Goal: Task Accomplishment & Management: Use online tool/utility

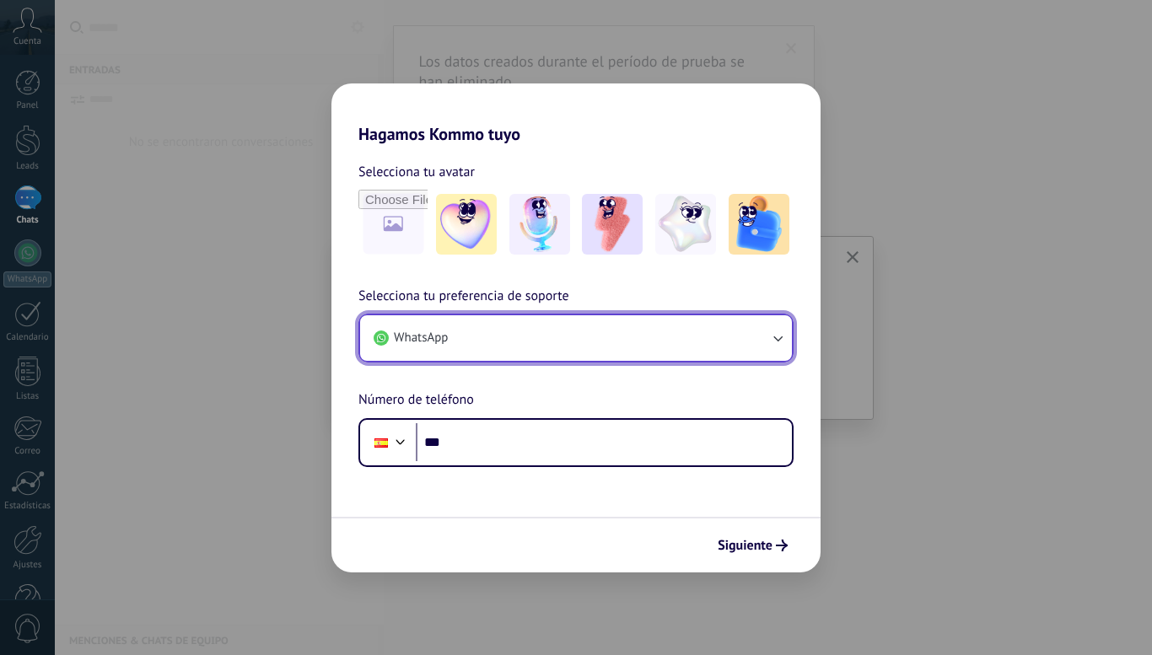
click at [474, 339] on button "WhatsApp" at bounding box center [576, 338] width 432 height 46
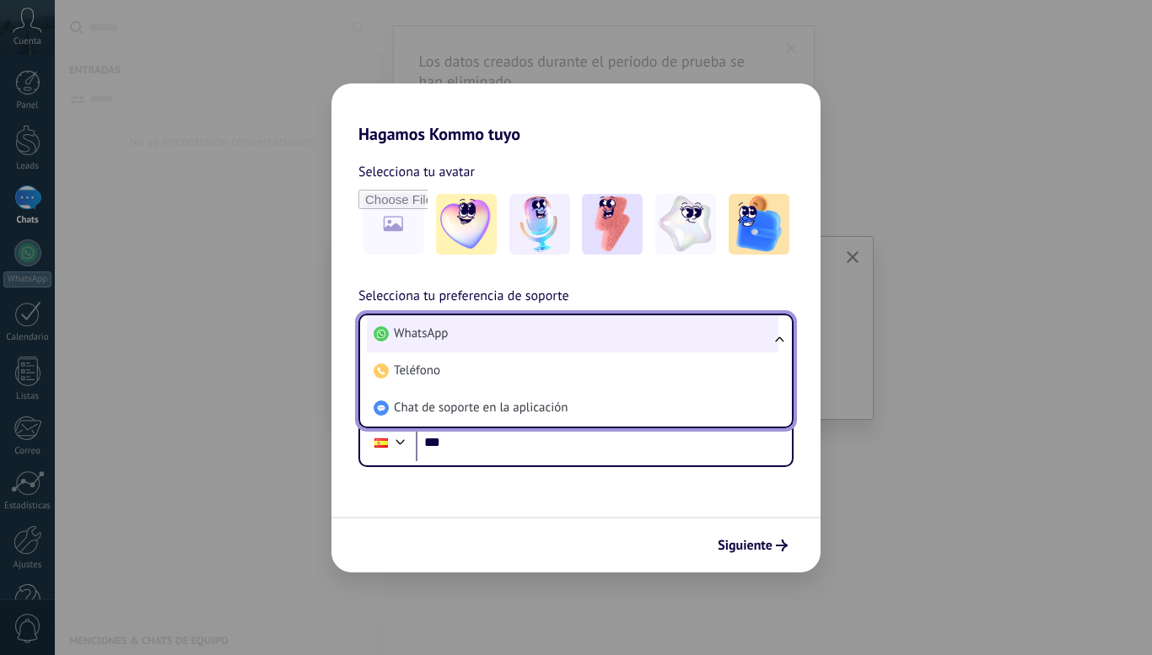
click at [470, 339] on li "WhatsApp" at bounding box center [572, 333] width 411 height 37
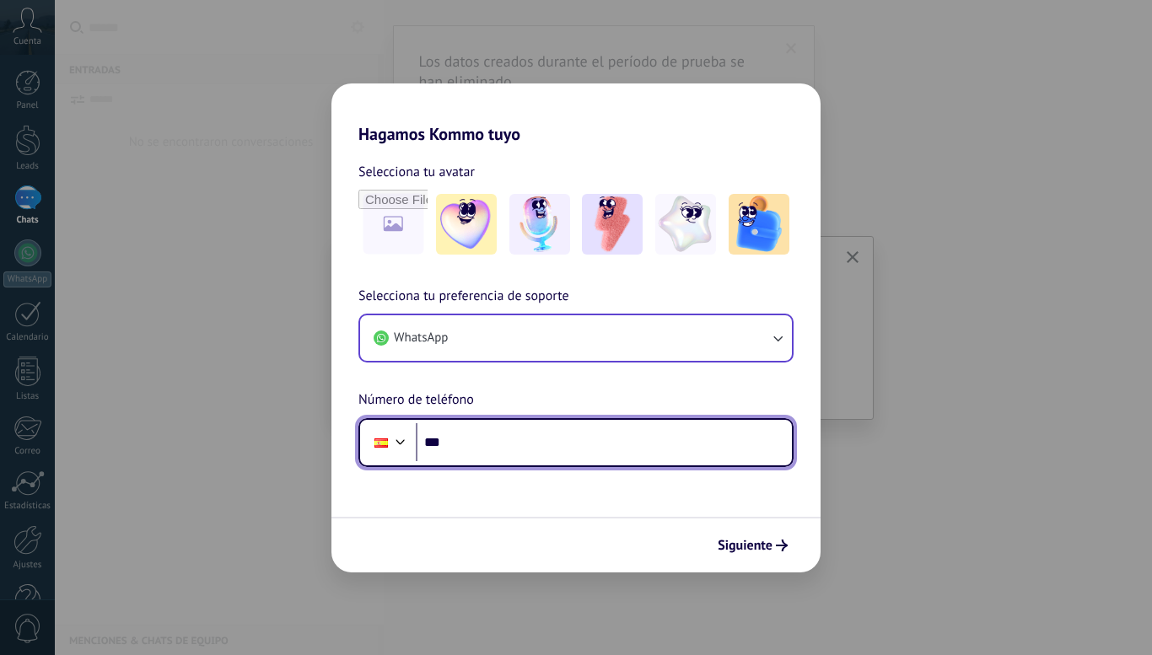
click at [470, 450] on input "***" at bounding box center [604, 442] width 376 height 39
click at [396, 452] on div at bounding box center [381, 442] width 32 height 35
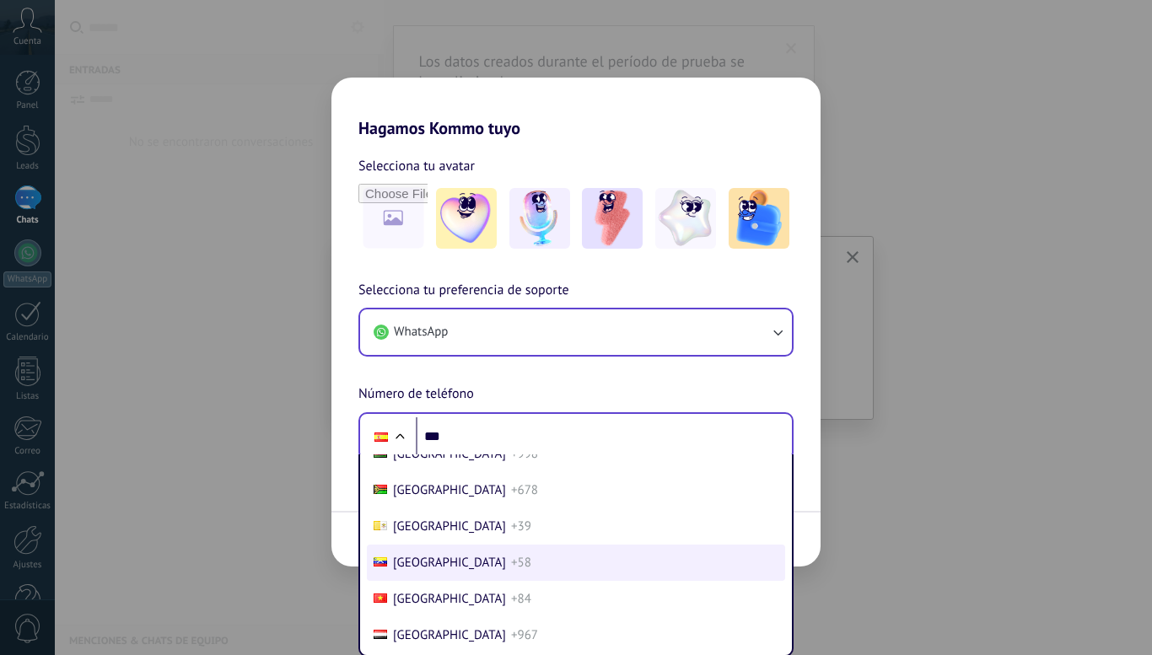
scroll to position [7463, 0]
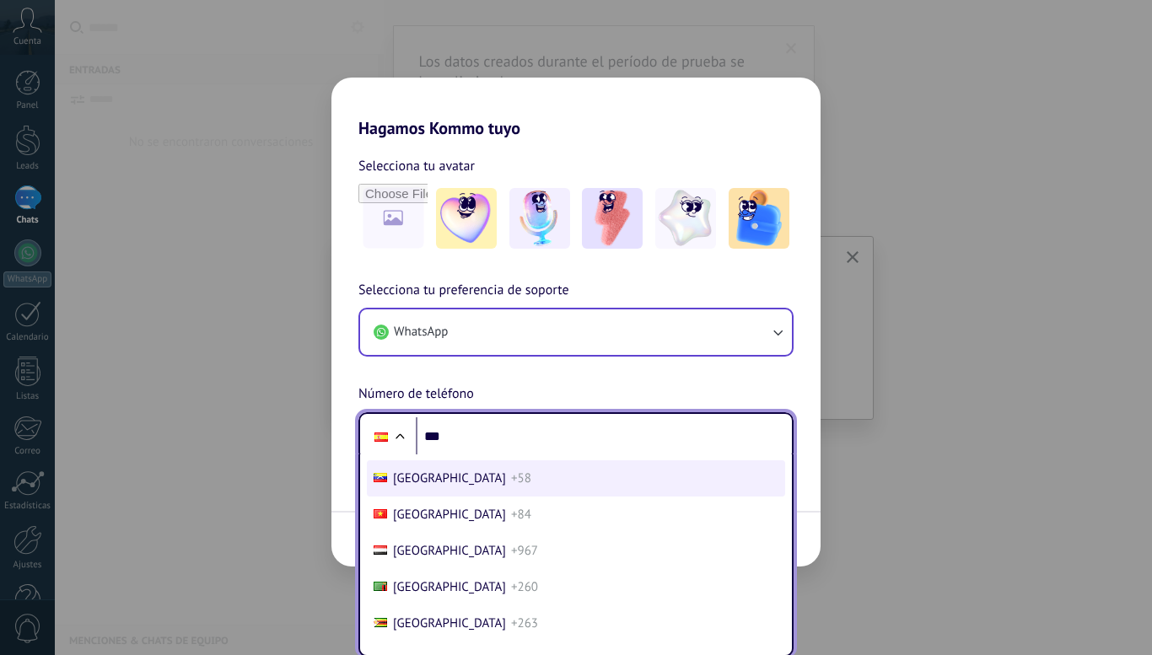
click at [484, 481] on li "Venezuela +58" at bounding box center [576, 478] width 418 height 36
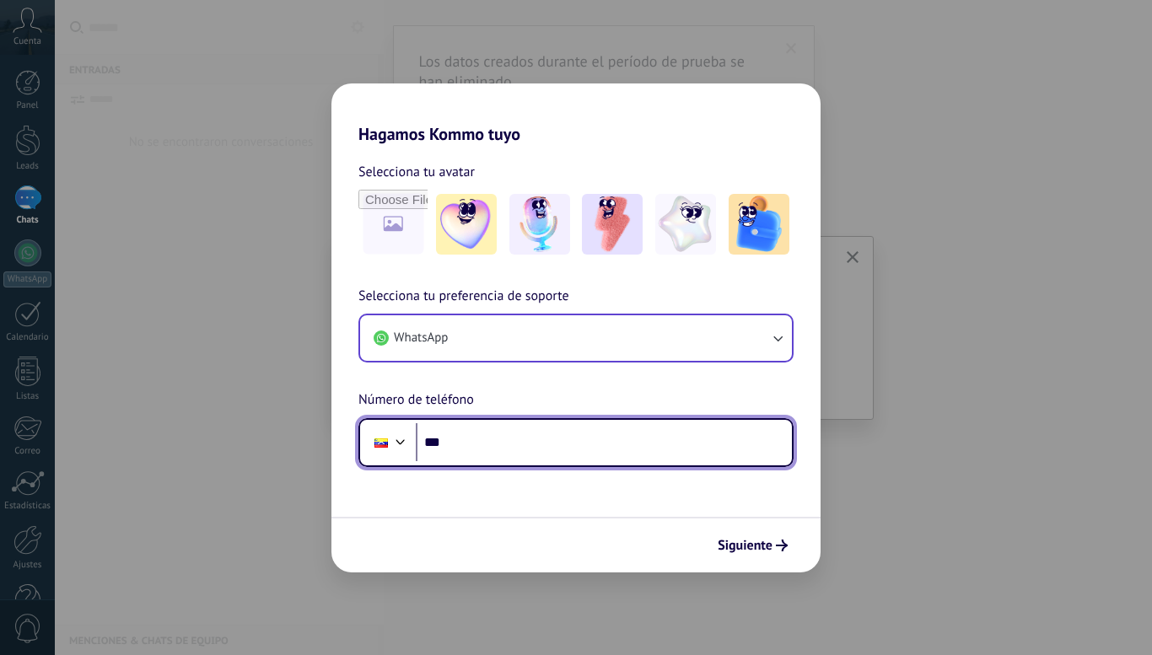
scroll to position [0, 0]
click at [501, 441] on input "***" at bounding box center [604, 442] width 376 height 39
type input "**********"
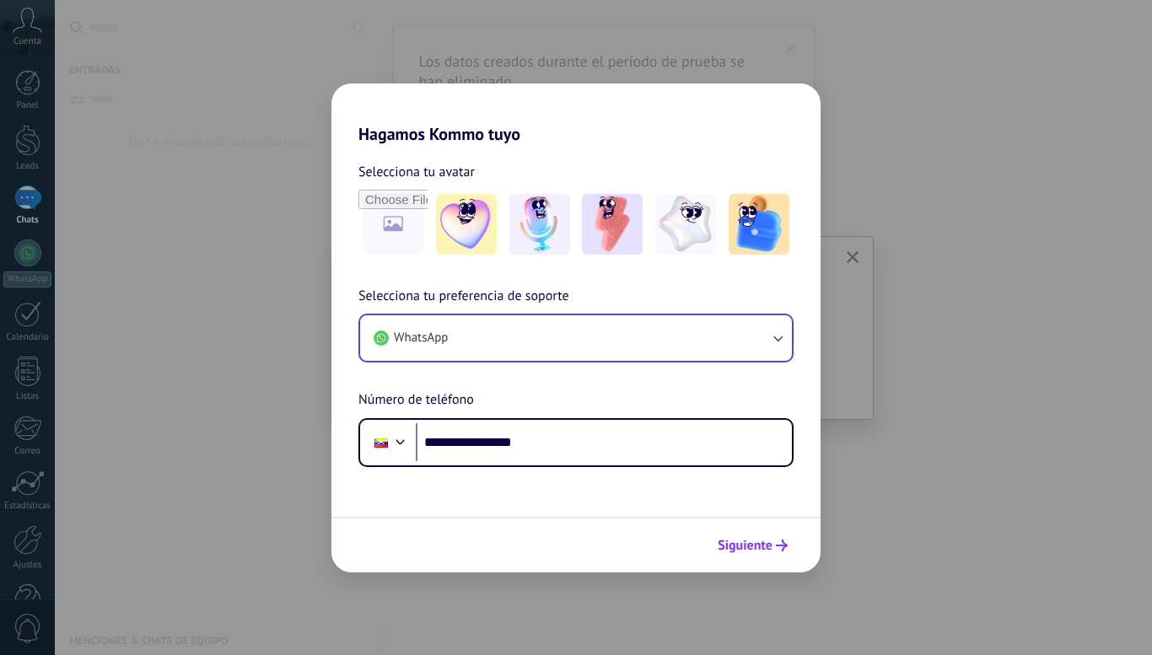
click at [758, 557] on button "Siguiente" at bounding box center [752, 545] width 85 height 29
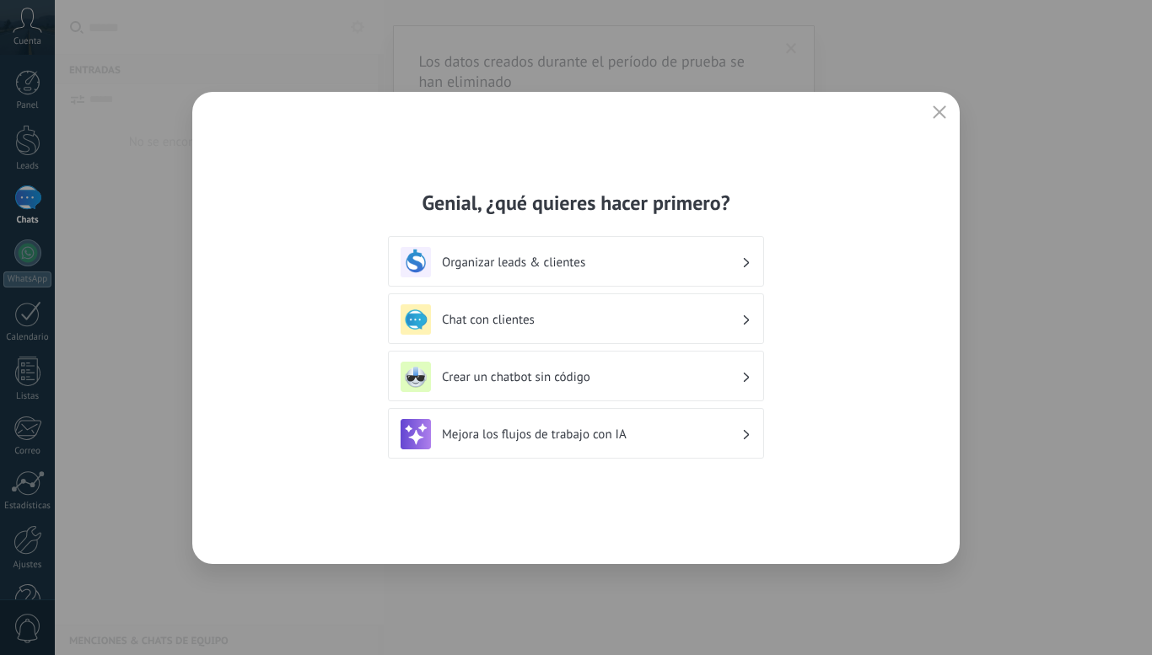
drag, startPoint x: 567, startPoint y: 269, endPoint x: 578, endPoint y: 263, distance: 12.4
click at [569, 269] on h3 "Organizar leads & clientes" at bounding box center [591, 263] width 299 height 16
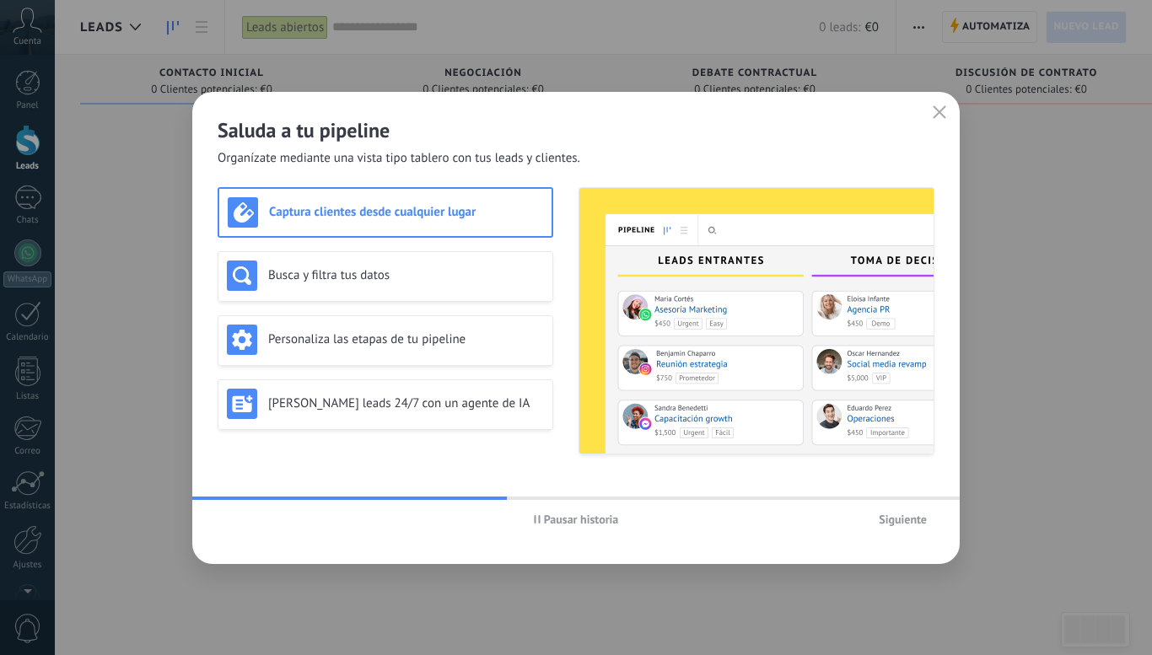
click at [899, 519] on span "Siguiente" at bounding box center [903, 520] width 48 height 12
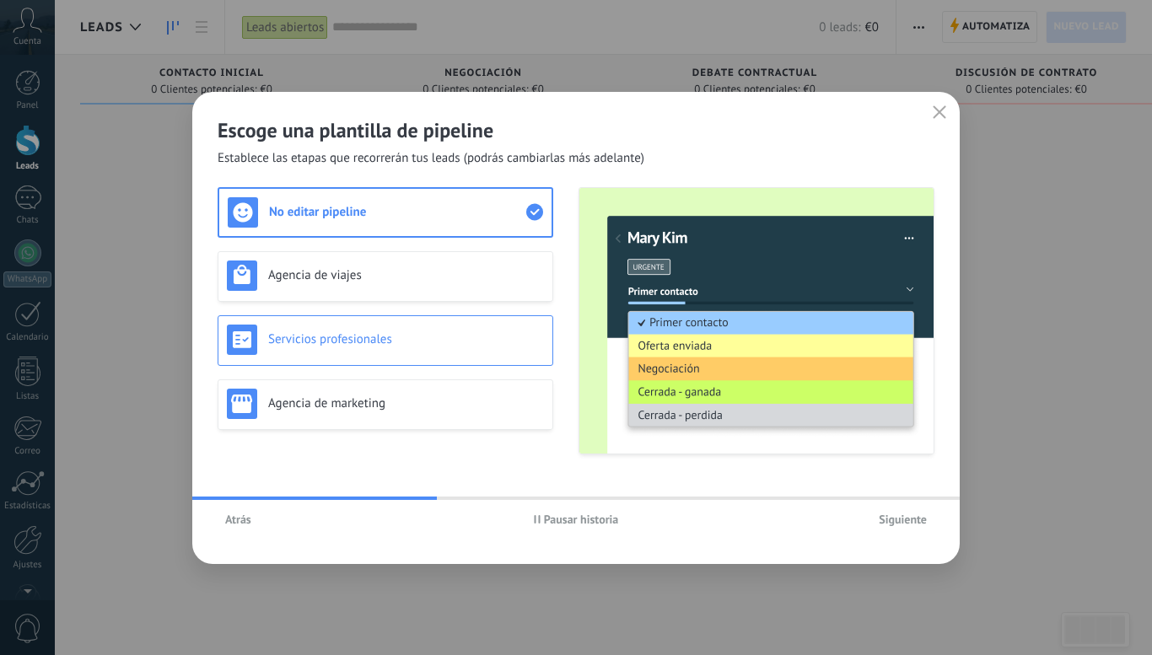
click at [422, 348] on div "Servicios profesionales" at bounding box center [385, 340] width 317 height 30
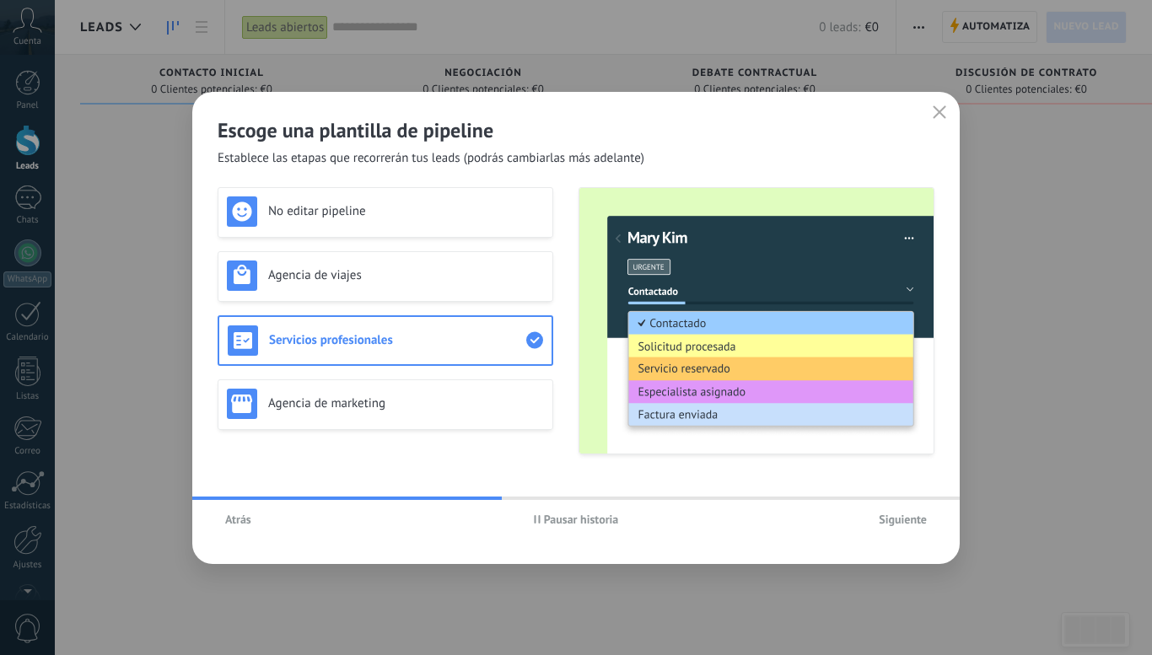
click at [904, 525] on span "Siguiente" at bounding box center [903, 520] width 48 height 12
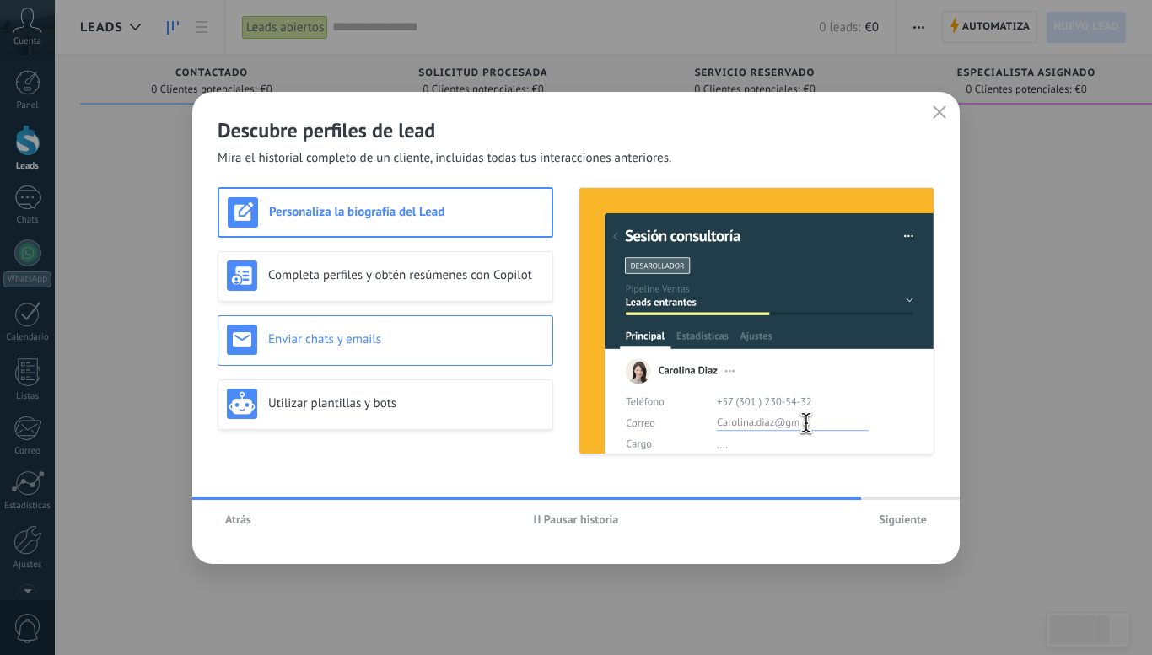
click at [430, 342] on h3 "Enviar chats y emails" at bounding box center [406, 339] width 276 height 16
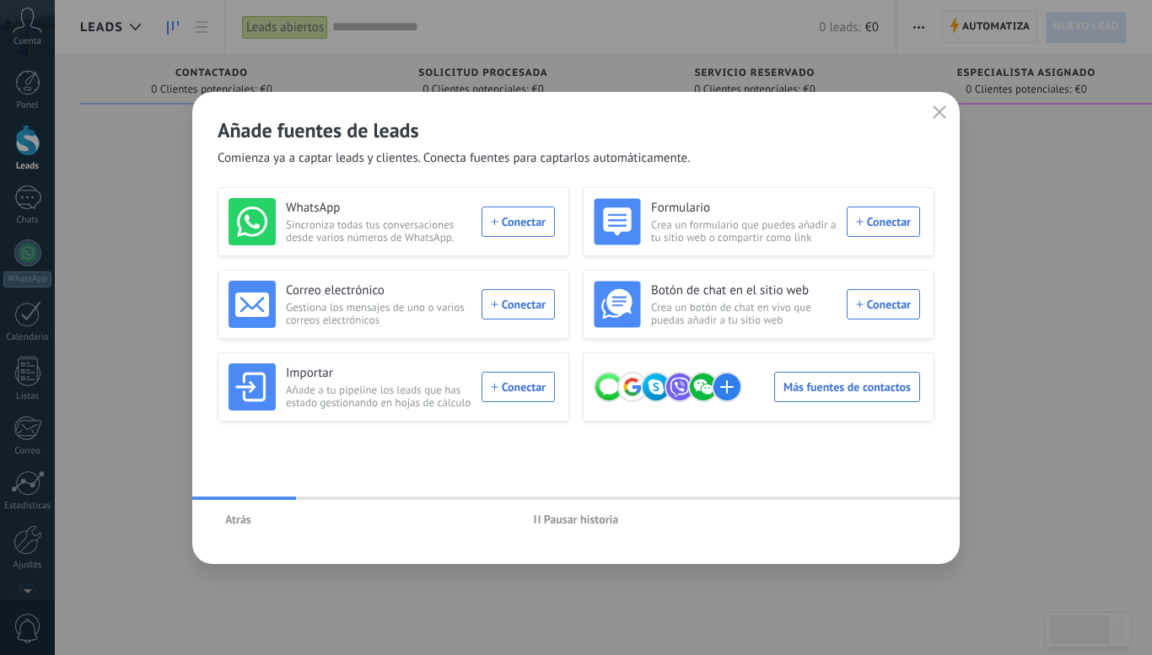
click at [514, 221] on div "WhatsApp Sincroniza todas tus conversaciones desde varios números de WhatsApp. …" at bounding box center [392, 221] width 326 height 47
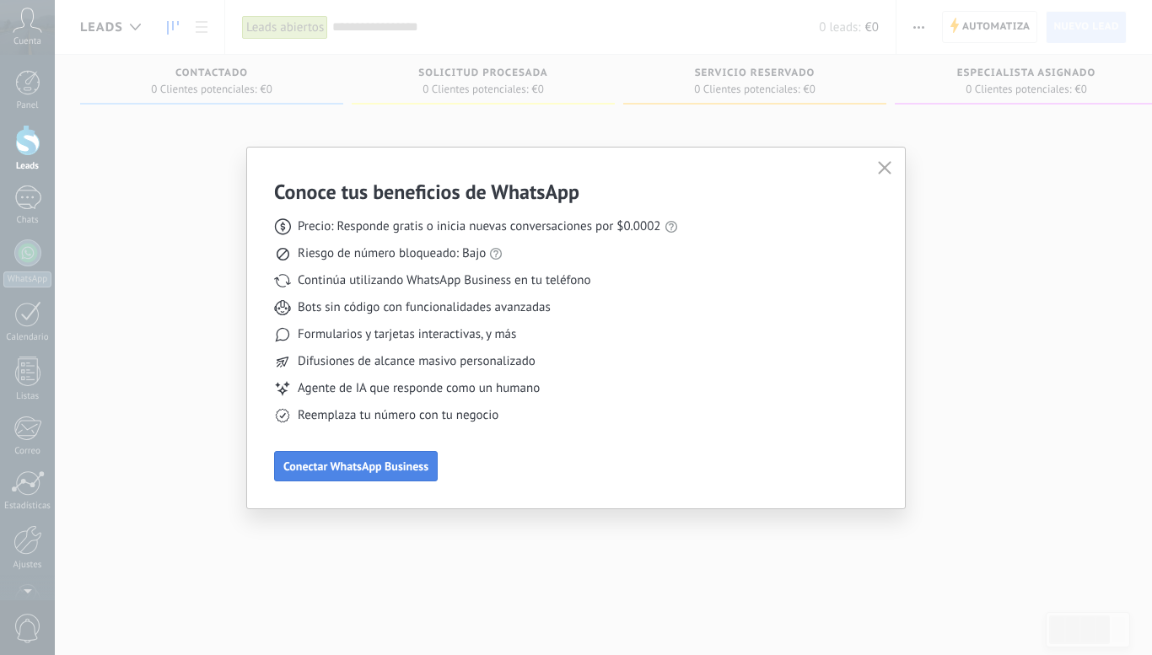
click at [369, 471] on span "Conectar WhatsApp Business" at bounding box center [355, 466] width 145 height 12
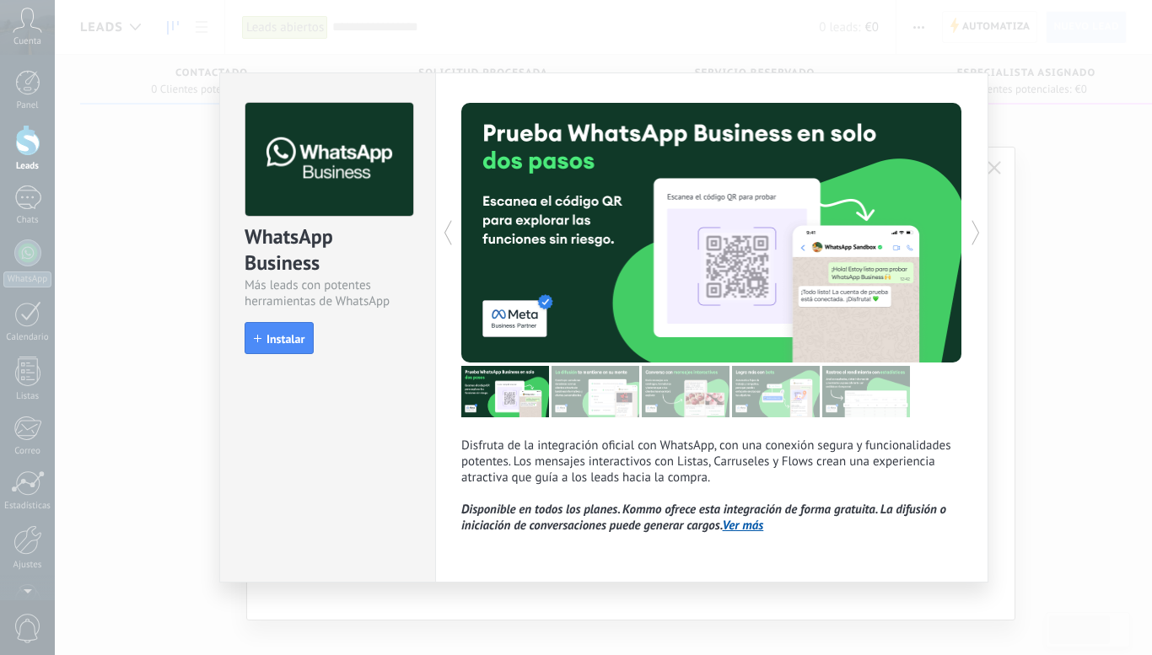
click at [282, 344] on span "Instalar" at bounding box center [285, 339] width 38 height 12
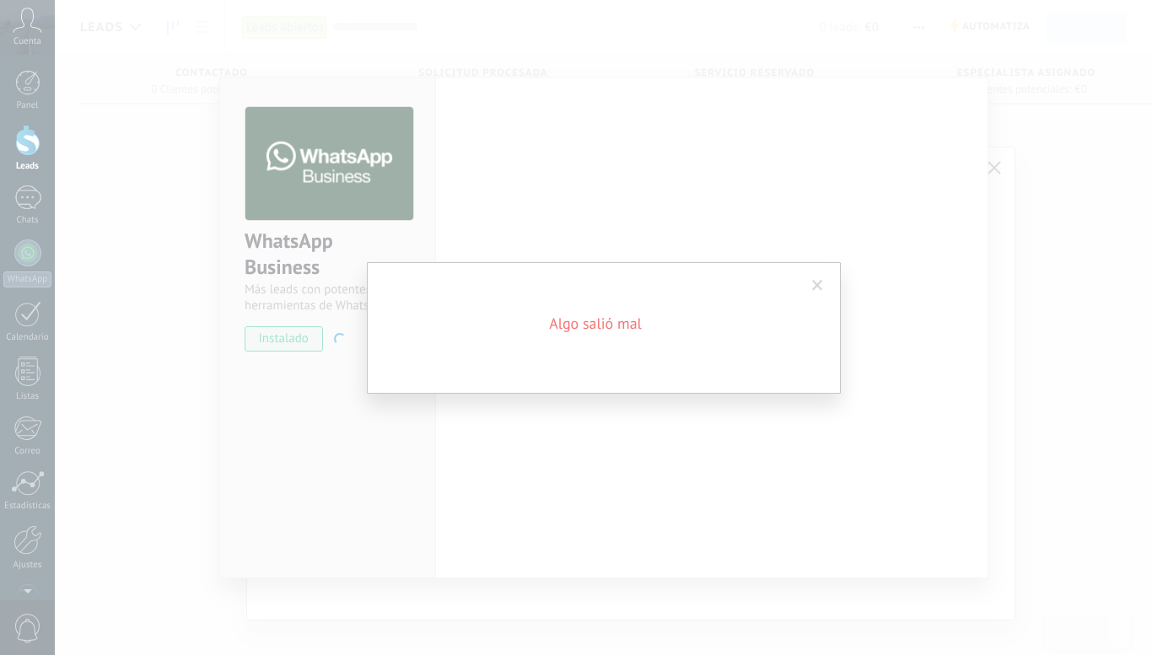
click at [820, 288] on span at bounding box center [817, 286] width 11 height 12
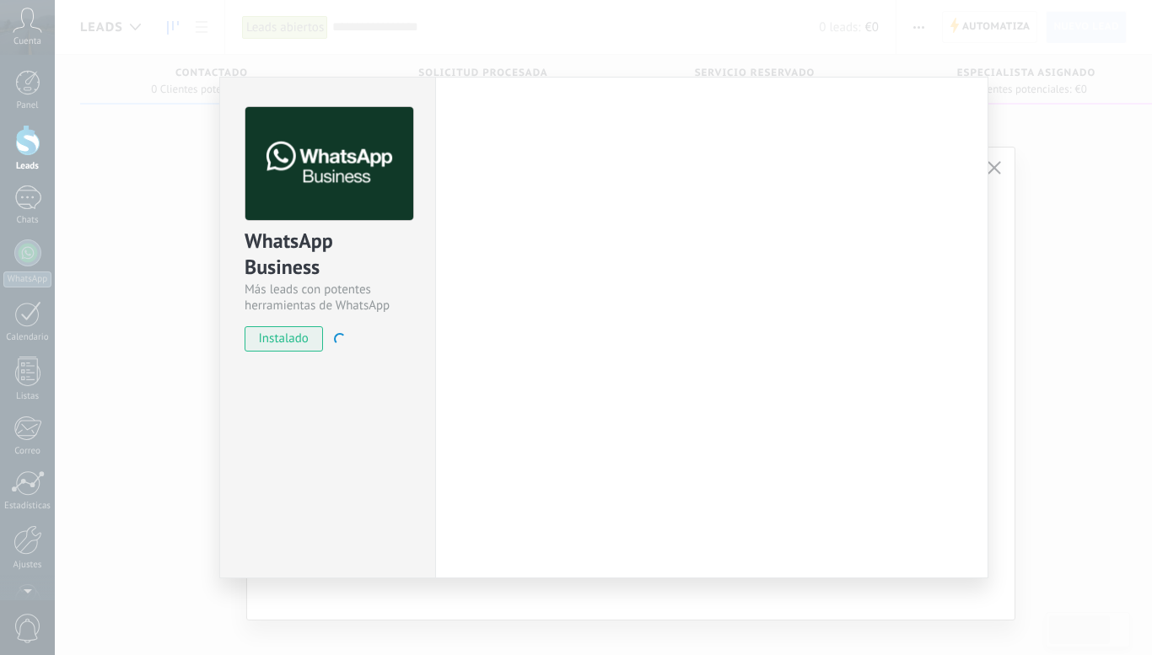
click at [575, 185] on div "Configuraciones Autorizaciones This tab logs the users who have granted integra…" at bounding box center [711, 328] width 553 height 502
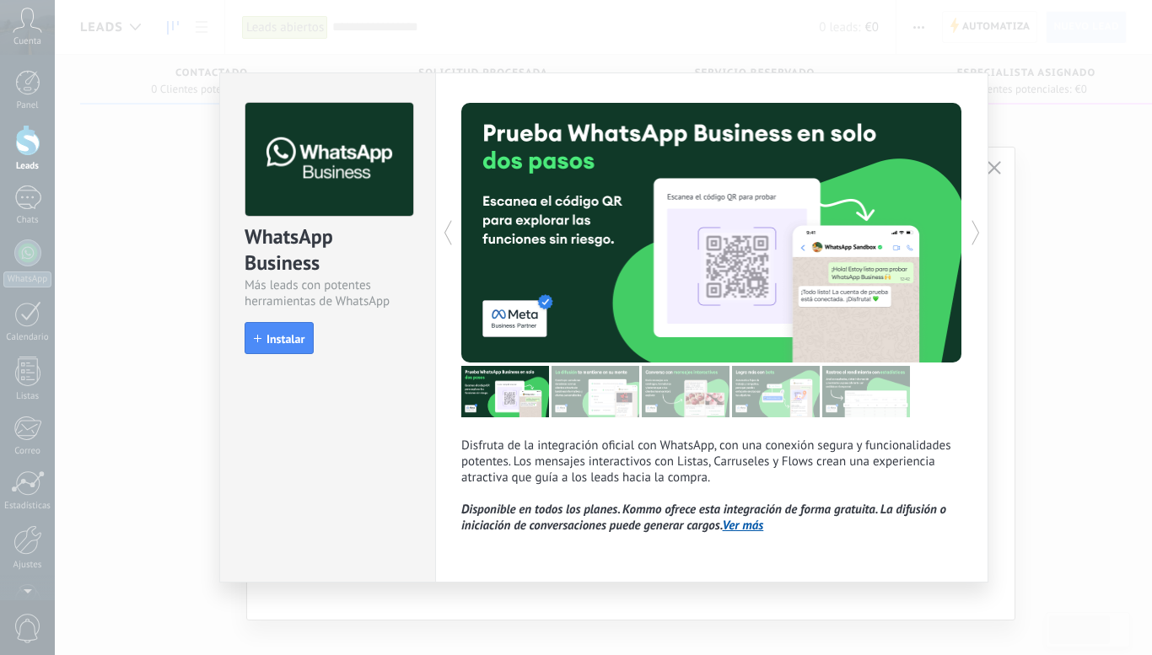
click at [976, 234] on icon at bounding box center [975, 233] width 17 height 34
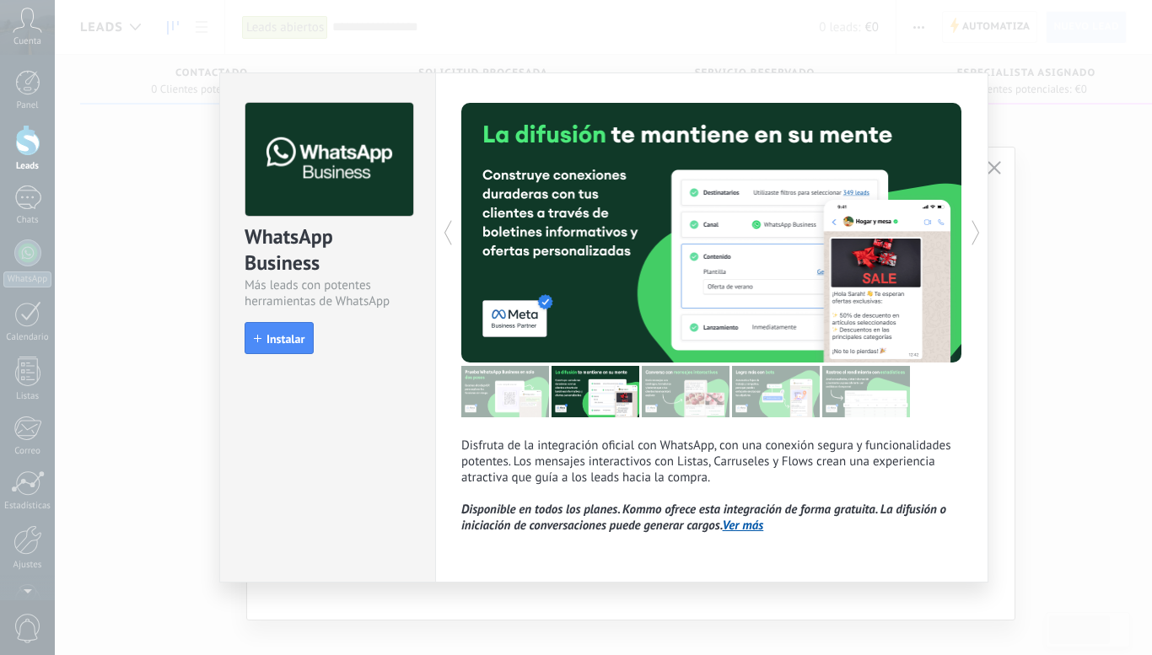
click at [980, 236] on icon at bounding box center [975, 233] width 17 height 34
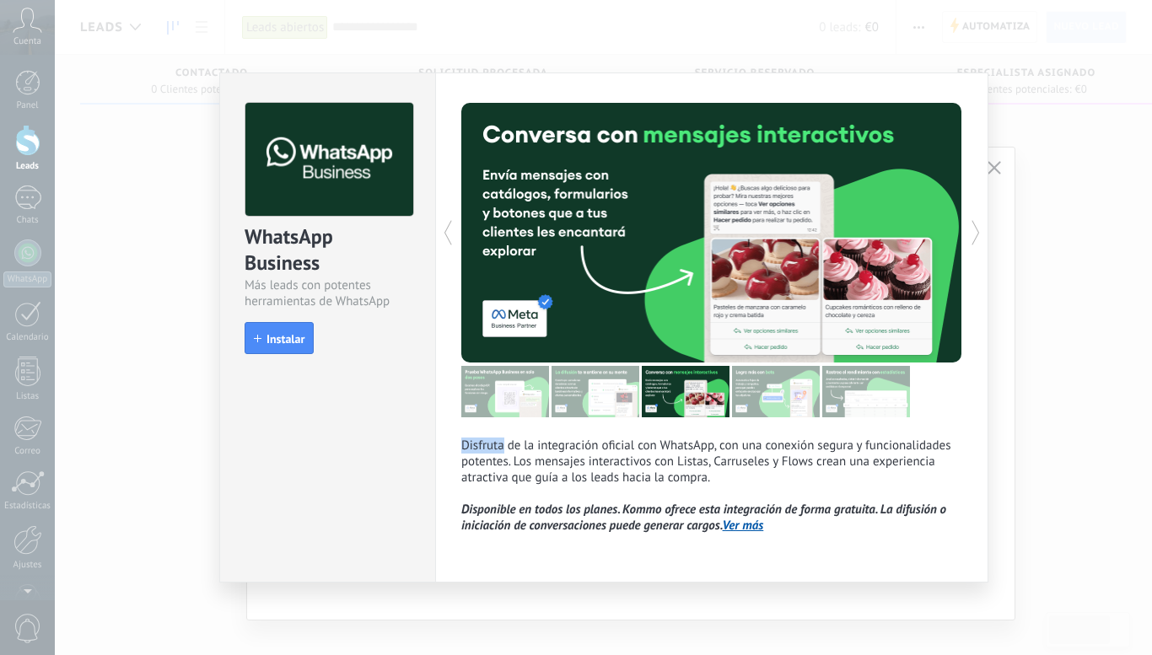
click at [980, 236] on icon at bounding box center [975, 233] width 17 height 34
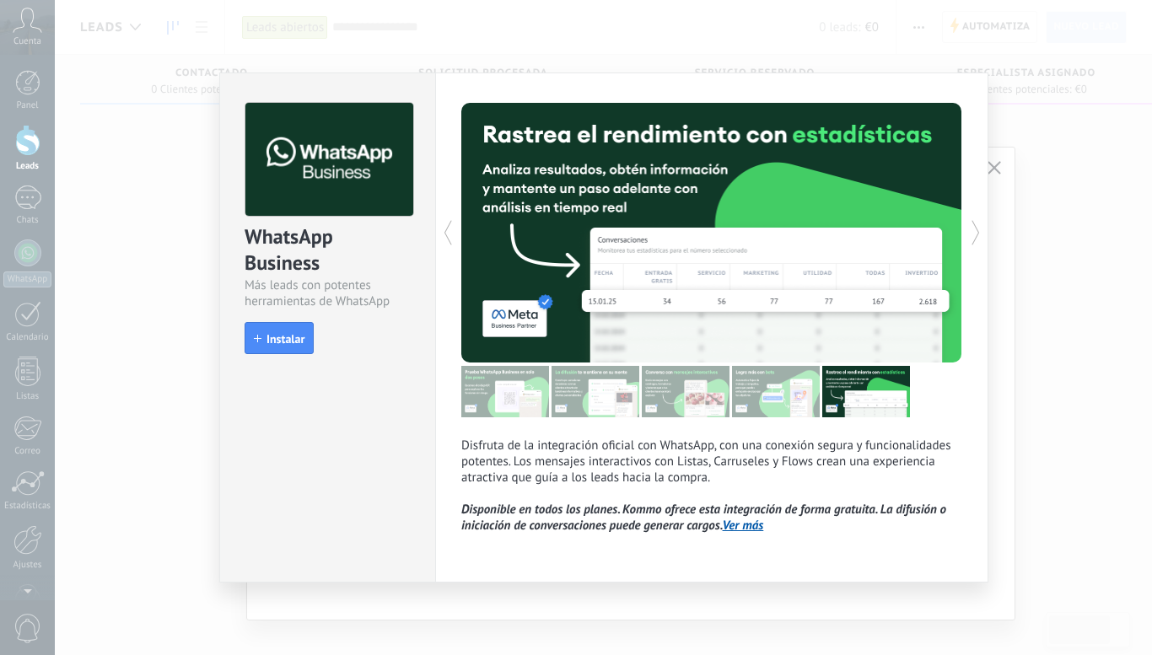
click at [980, 236] on icon at bounding box center [975, 233] width 17 height 34
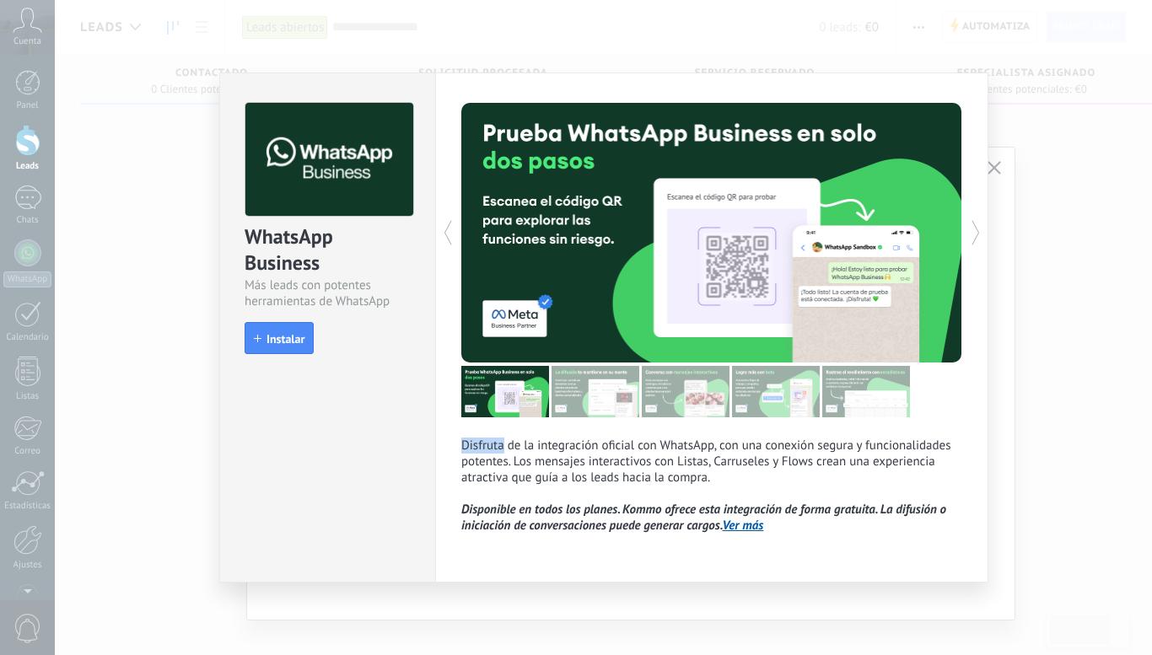
click at [981, 236] on icon at bounding box center [975, 233] width 17 height 34
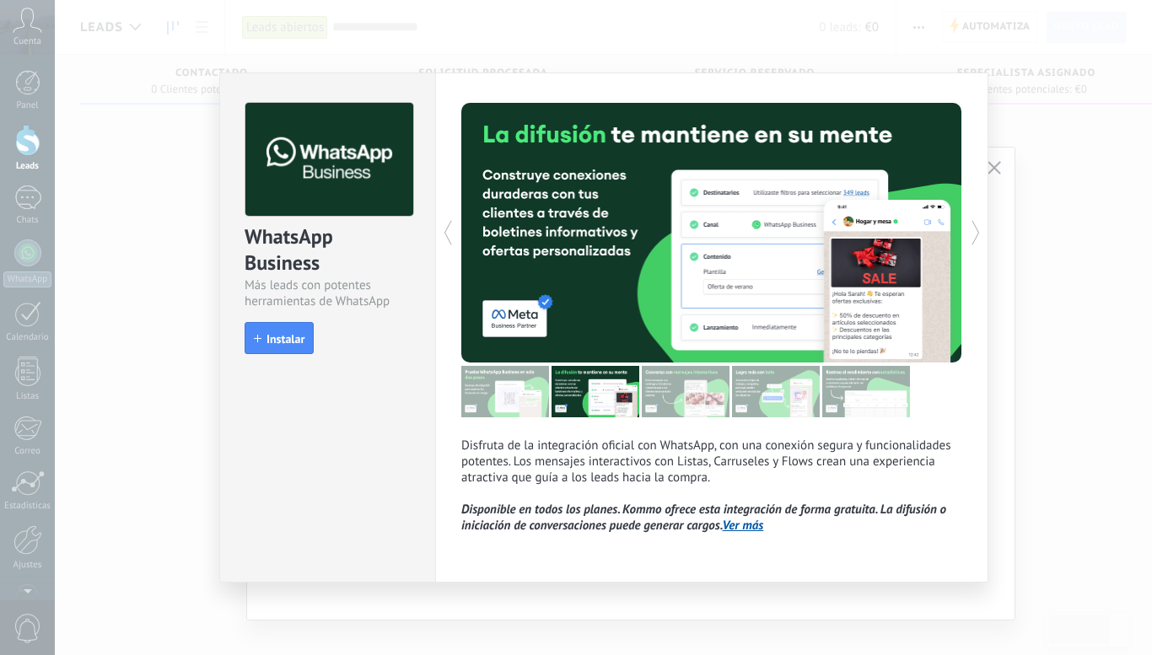
click at [981, 236] on icon at bounding box center [975, 233] width 17 height 34
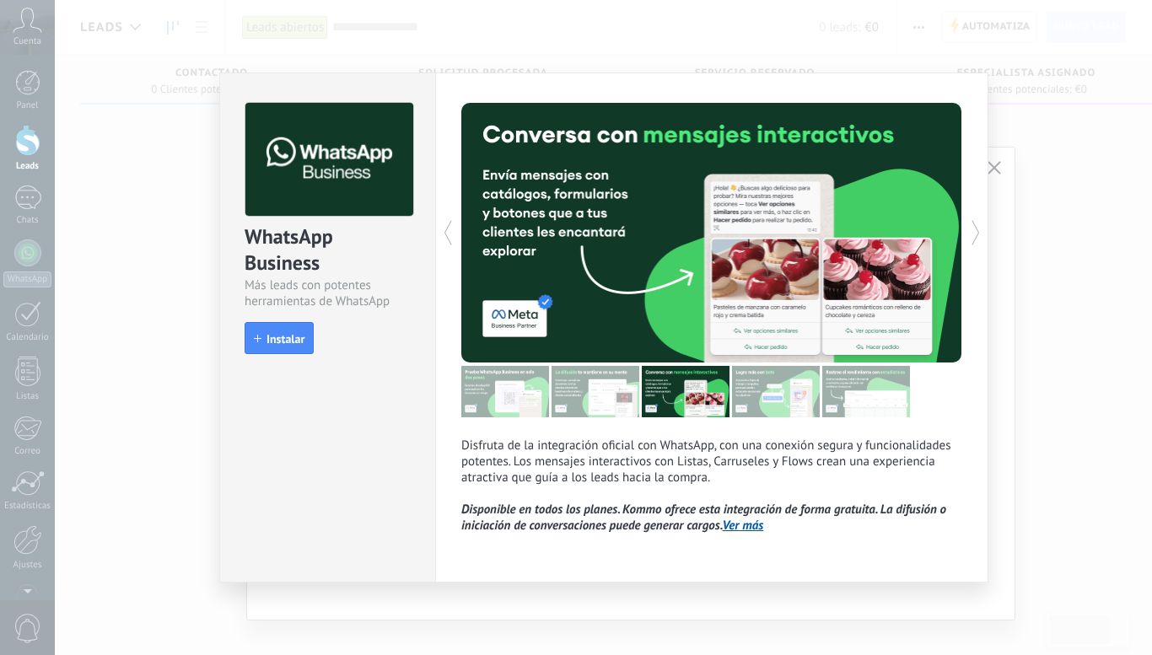
click at [758, 523] on link "Ver más" at bounding box center [743, 526] width 41 height 16
click at [1006, 181] on div "WhatsApp Business Más leads con potentes herramientas de WhatsApp install Insta…" at bounding box center [603, 327] width 1097 height 655
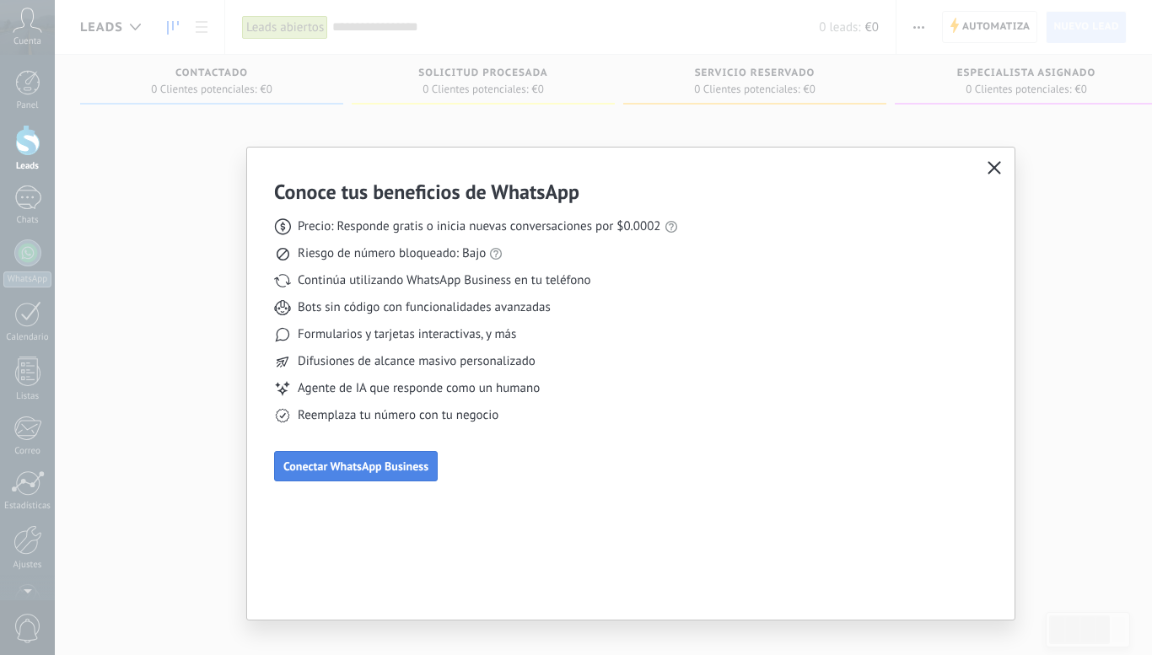
click at [406, 463] on span "Conectar WhatsApp Business" at bounding box center [355, 466] width 145 height 12
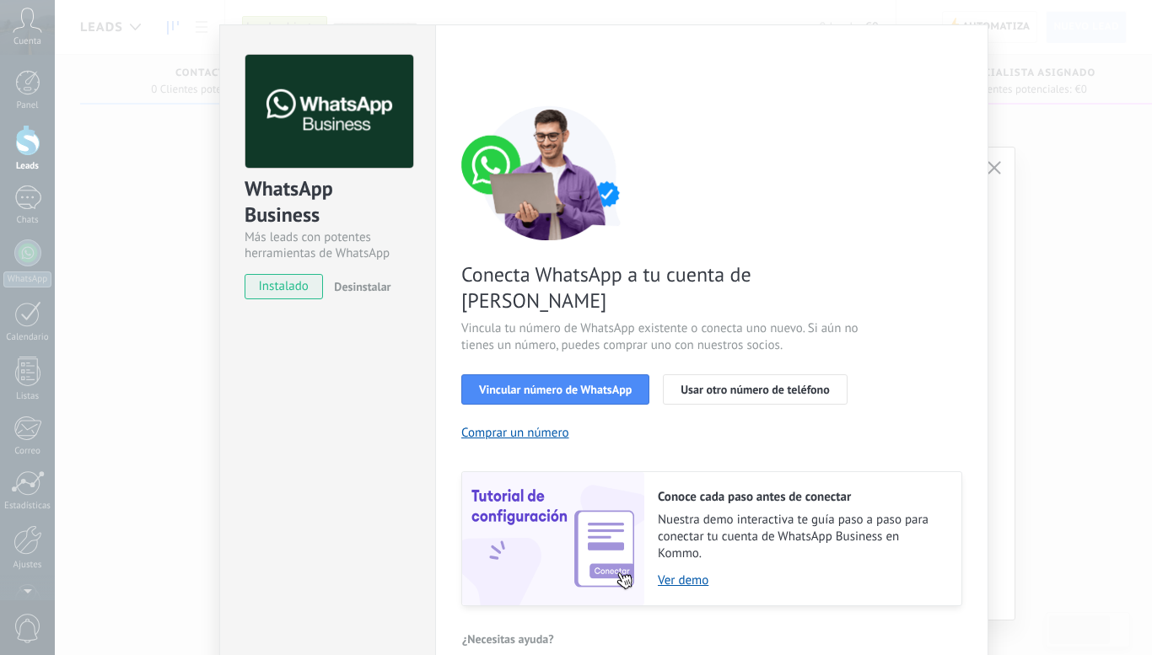
scroll to position [53, 0]
click at [588, 383] on span "Vincular número de WhatsApp" at bounding box center [555, 389] width 153 height 12
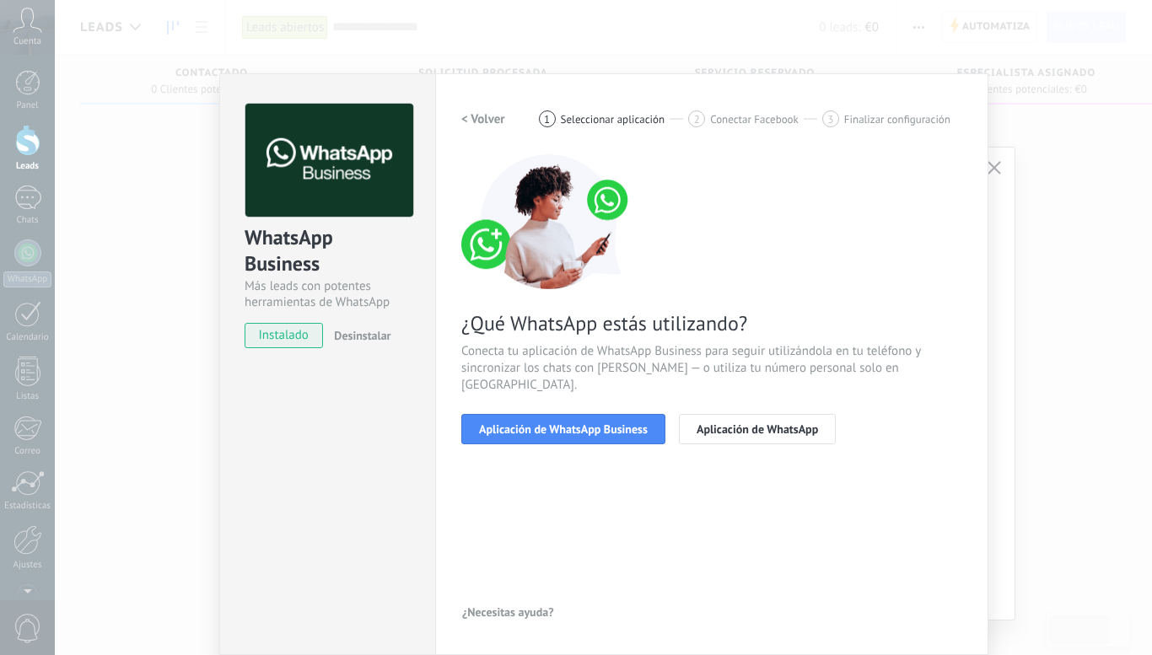
scroll to position [3, 0]
click at [552, 423] on span "Aplicación de WhatsApp Business" at bounding box center [563, 429] width 169 height 12
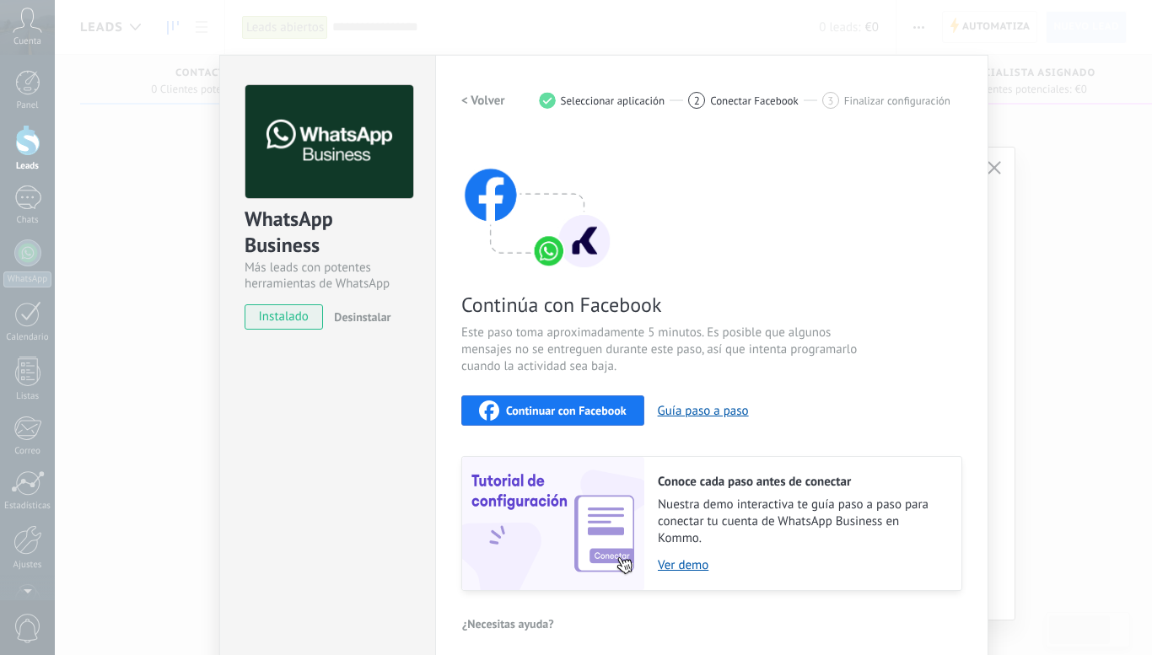
scroll to position [34, 0]
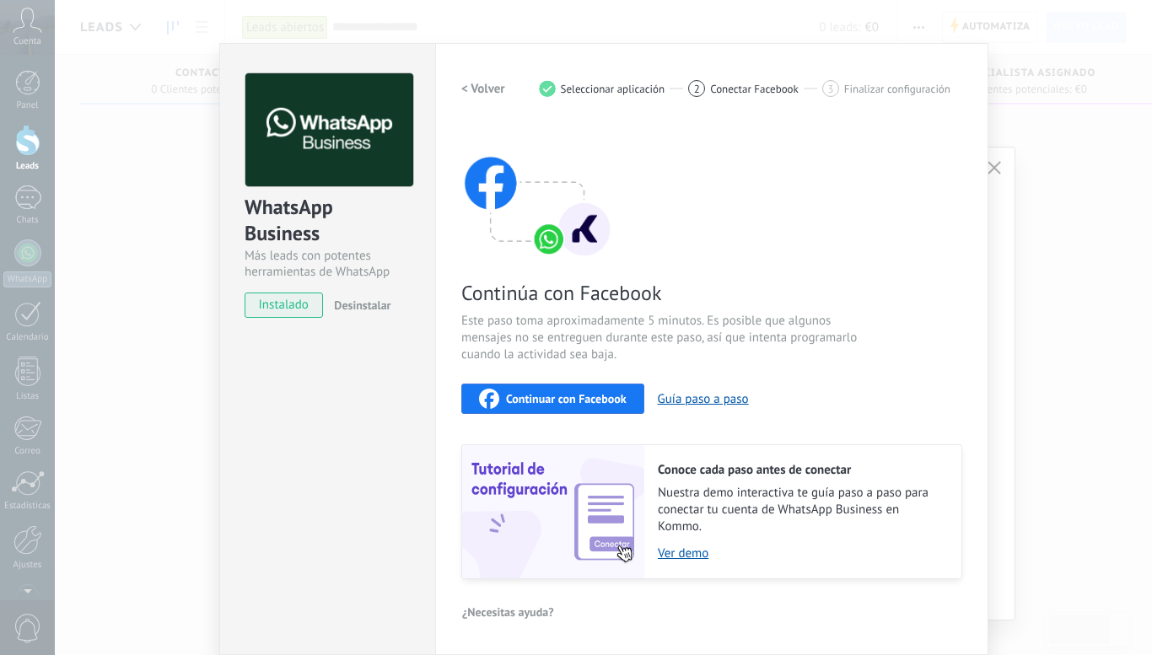
click at [532, 402] on span "Continuar con Facebook" at bounding box center [566, 399] width 121 height 12
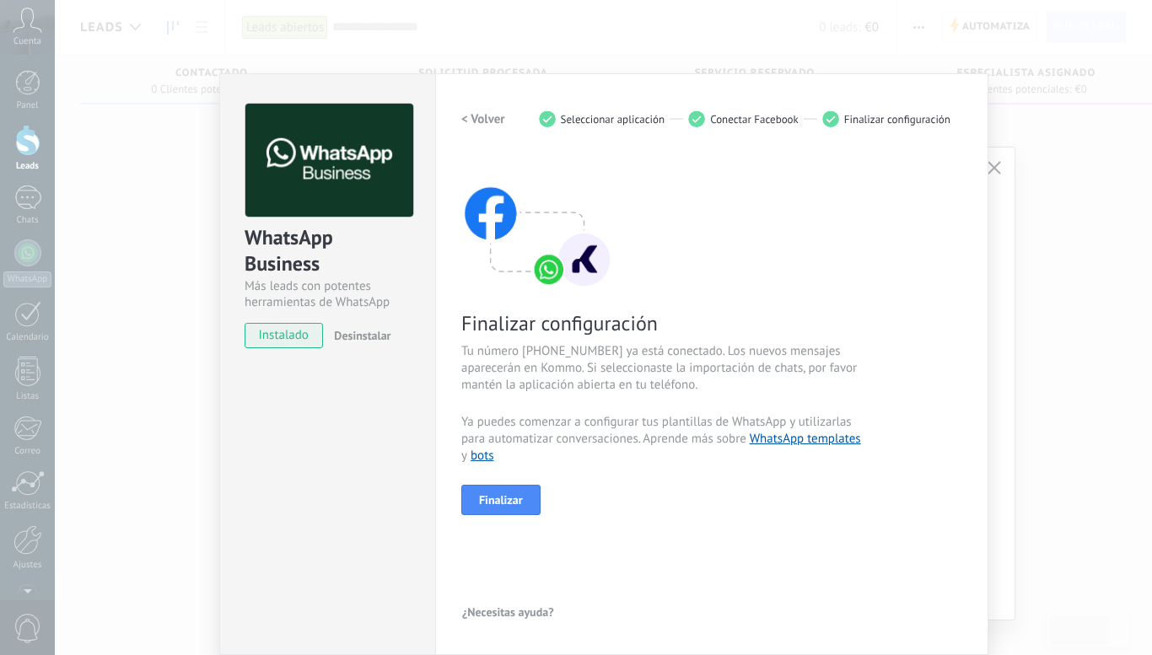
scroll to position [3, 0]
click at [514, 500] on span "Finalizar" at bounding box center [501, 500] width 44 height 12
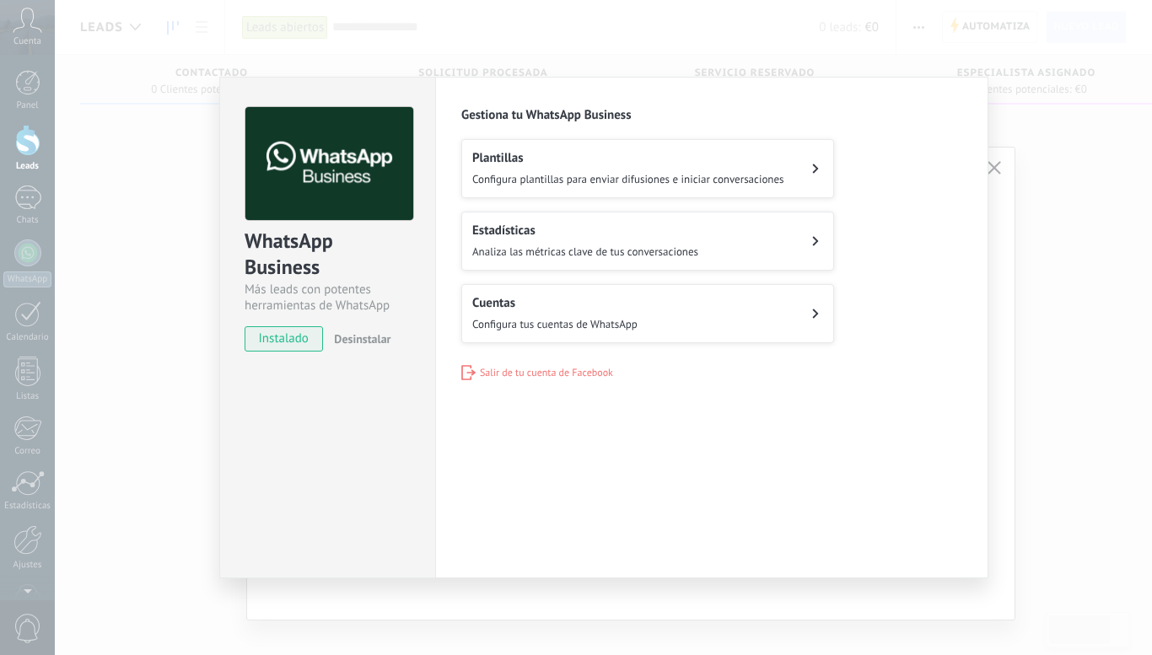
click at [1046, 239] on div "WhatsApp Business Más leads con potentes herramientas de WhatsApp instalado Des…" at bounding box center [603, 327] width 1097 height 655
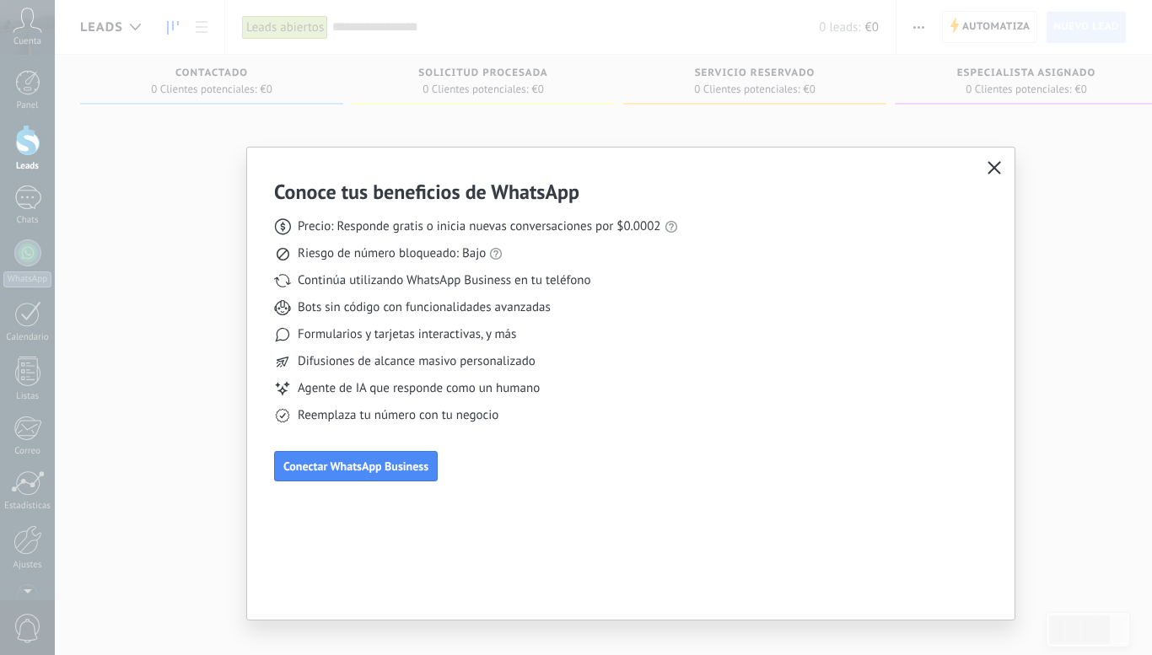
click at [996, 171] on icon "button" at bounding box center [993, 167] width 13 height 13
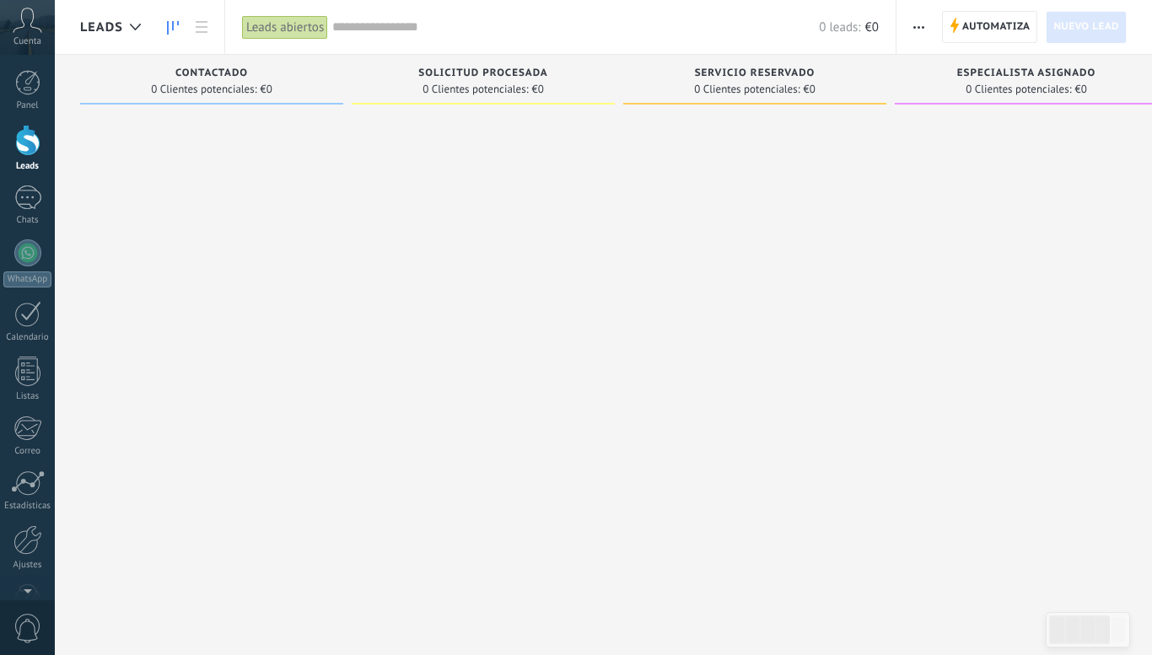
scroll to position [46, 0]
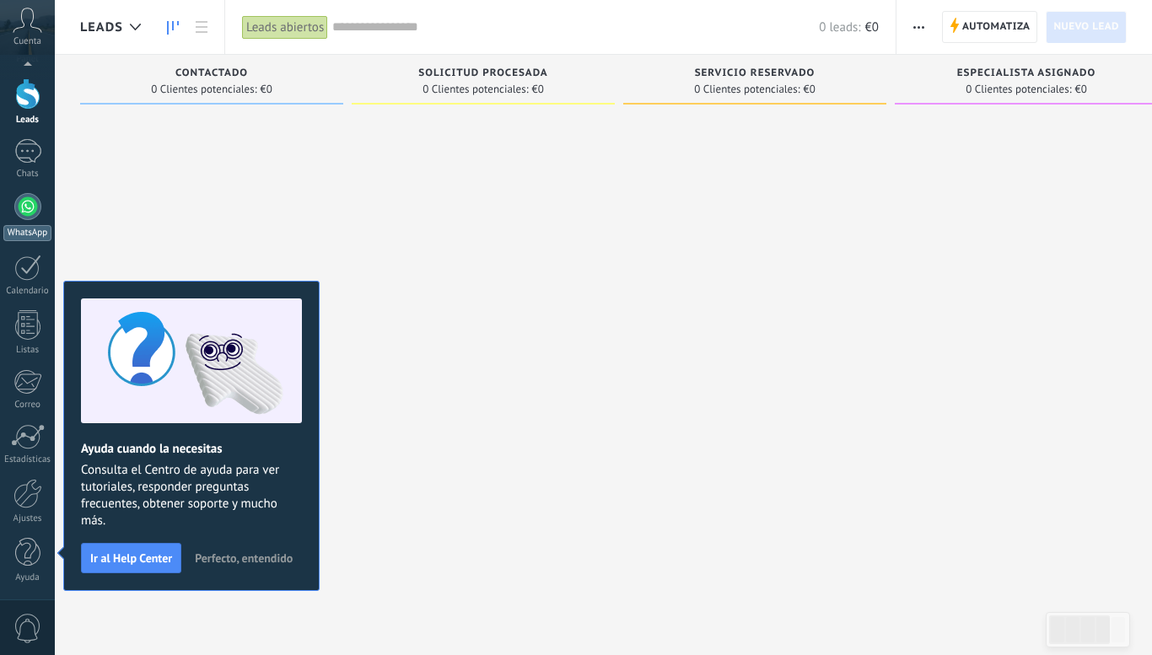
click at [28, 201] on div at bounding box center [27, 206] width 27 height 27
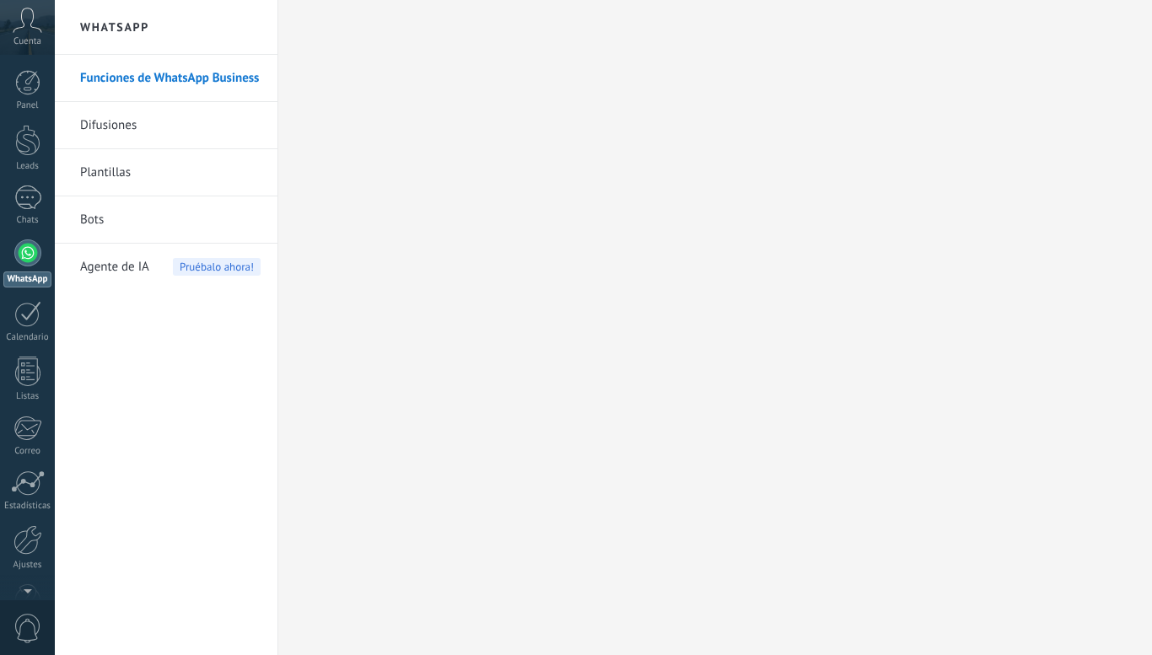
click at [109, 117] on link "Difusiones" at bounding box center [170, 125] width 180 height 47
click at [119, 170] on link "Plantillas" at bounding box center [170, 172] width 180 height 47
click at [31, 207] on div at bounding box center [27, 198] width 27 height 24
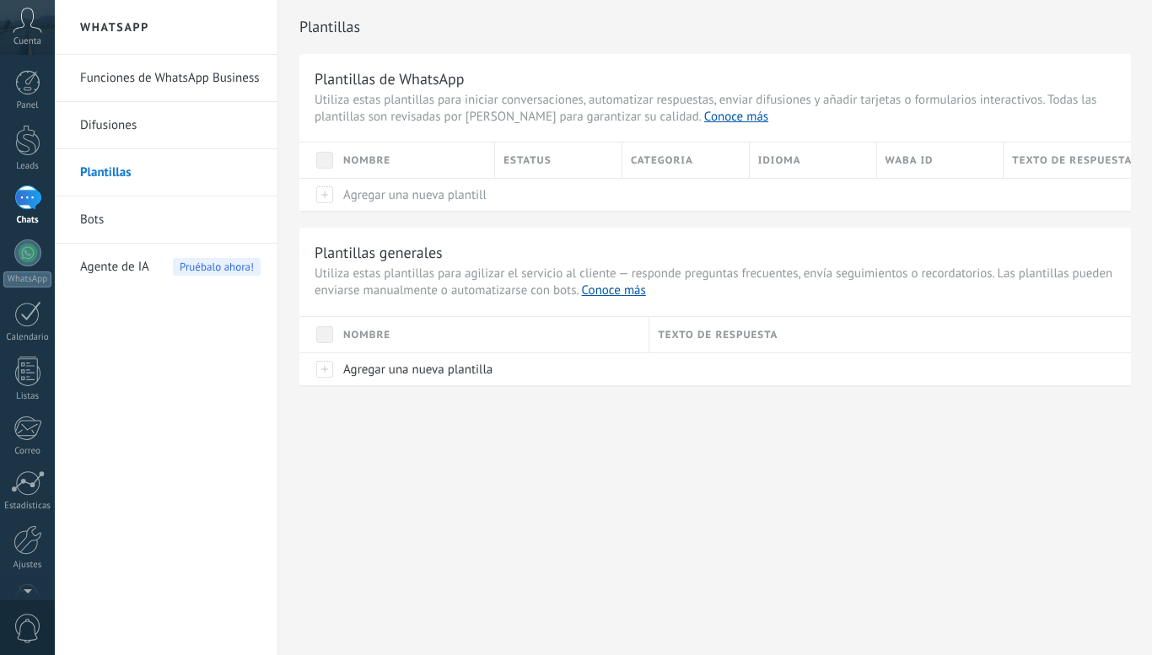
click at [126, 83] on link "Funciones de WhatsApp Business" at bounding box center [170, 78] width 180 height 47
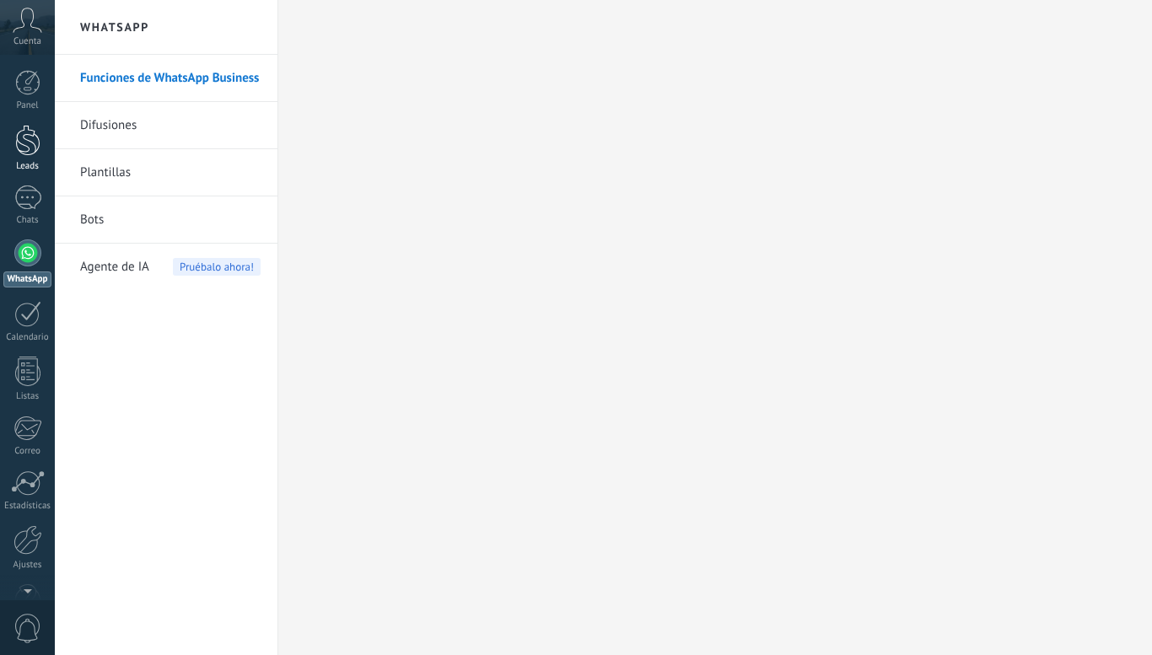
click at [29, 144] on div at bounding box center [27, 140] width 25 height 31
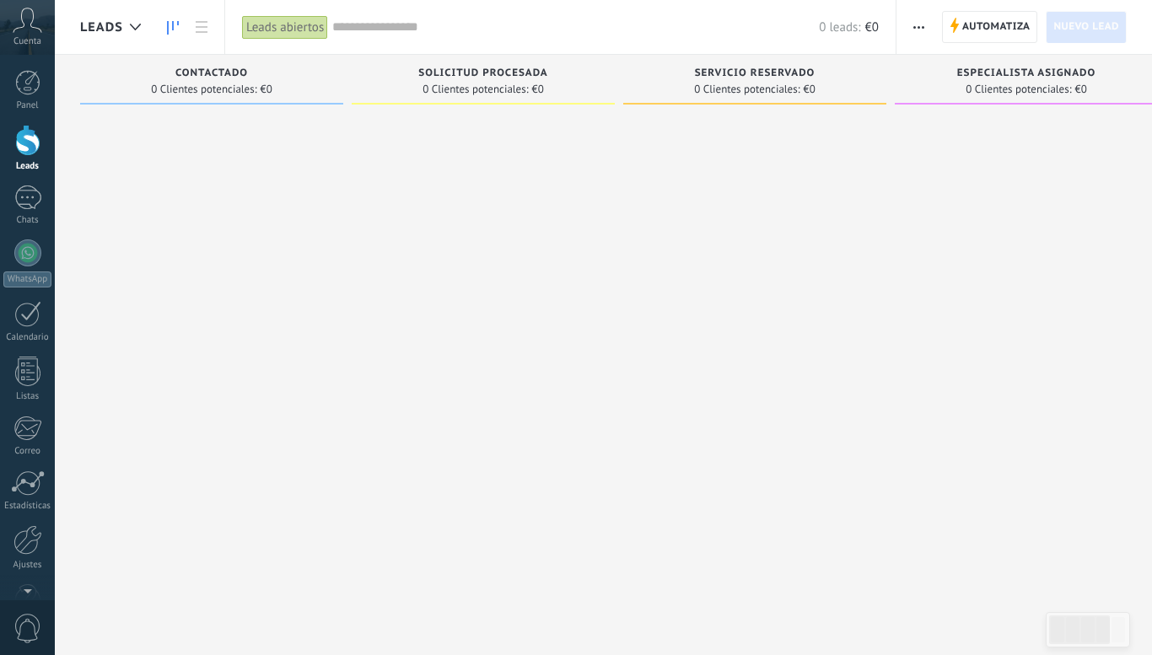
click at [35, 40] on span "Cuenta" at bounding box center [27, 41] width 28 height 11
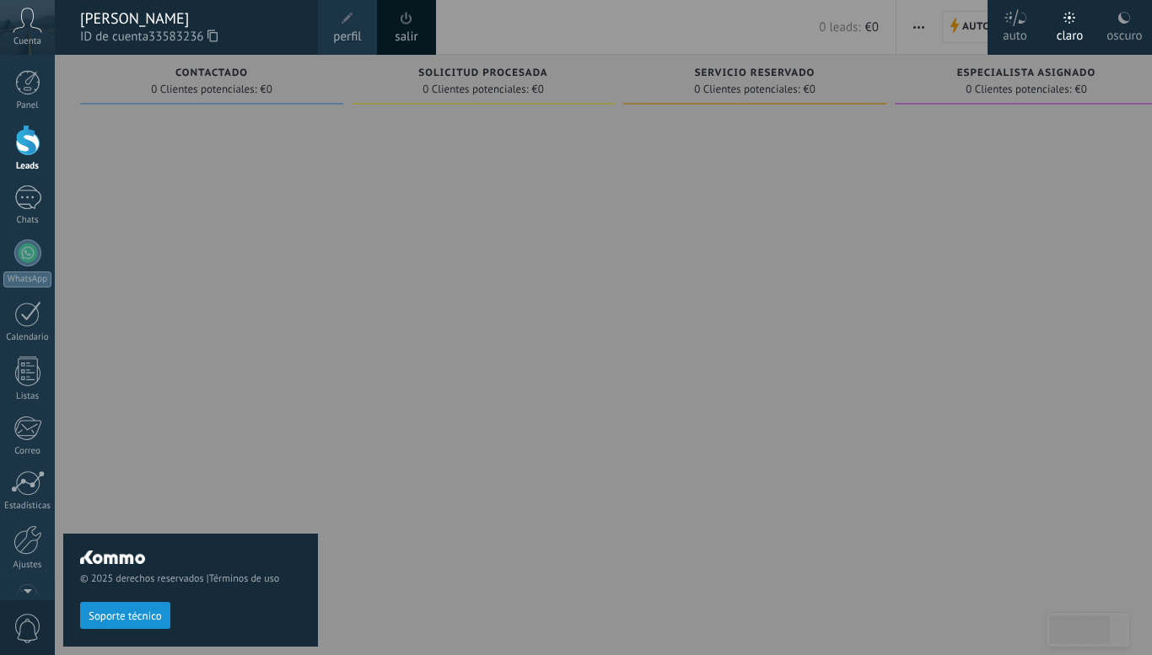
click at [132, 133] on div "© 2025 derechos reservados | Términos de uso Soporte técnico" at bounding box center [190, 355] width 255 height 600
click at [281, 194] on div "© 2025 derechos reservados | Términos de uso Soporte técnico" at bounding box center [190, 355] width 255 height 600
click at [406, 27] on span at bounding box center [406, 18] width 19 height 19
